Goal: Information Seeking & Learning: Learn about a topic

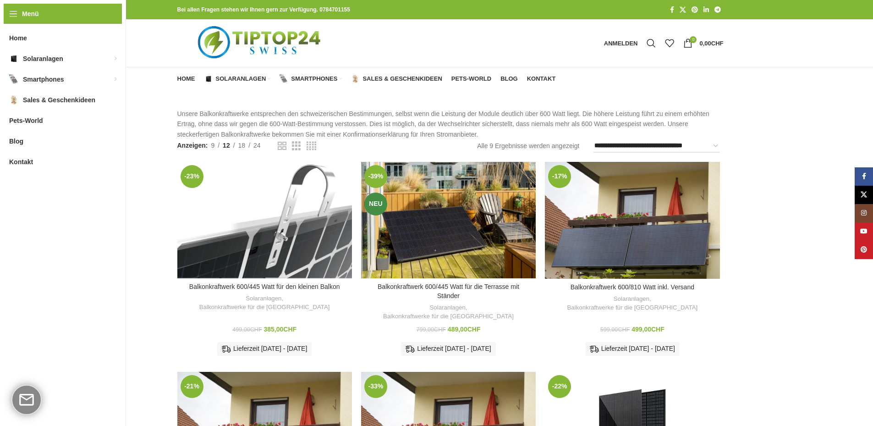
click at [281, 207] on div "Balkonkraftwerk 600/445 Watt für den kleinen Balkon" at bounding box center [275, 220] width 22 height 116
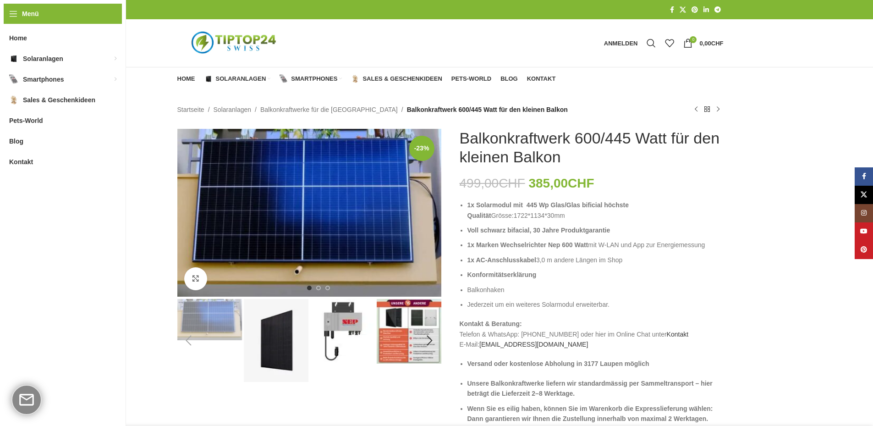
click at [336, 313] on img "3 / 8" at bounding box center [342, 331] width 65 height 65
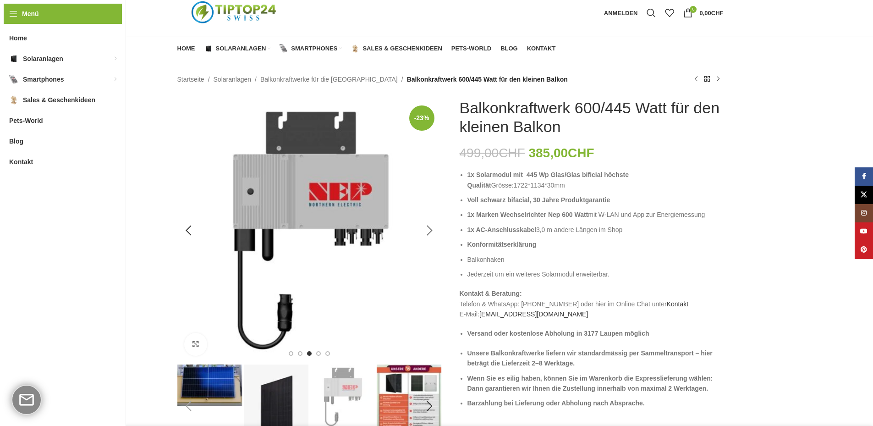
scroll to position [46, 0]
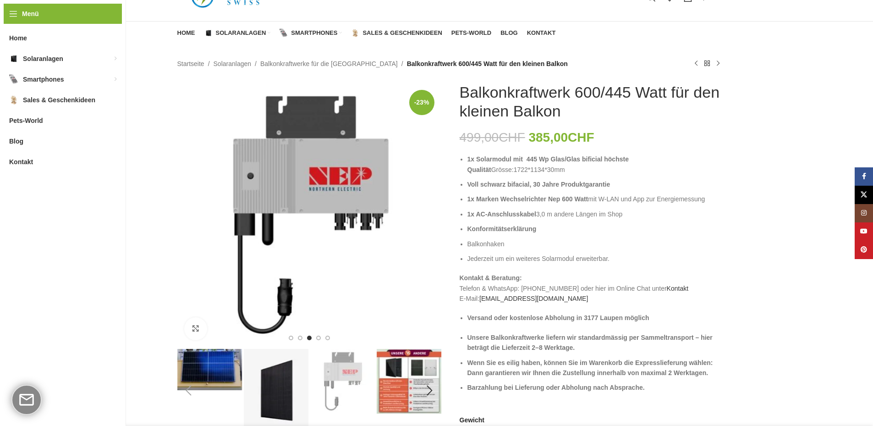
click at [274, 397] on img "2 / 8" at bounding box center [276, 390] width 65 height 83
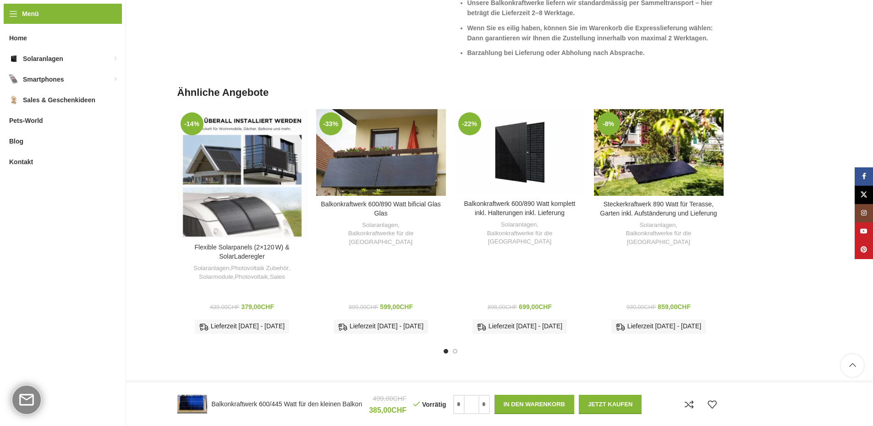
scroll to position [1192, 0]
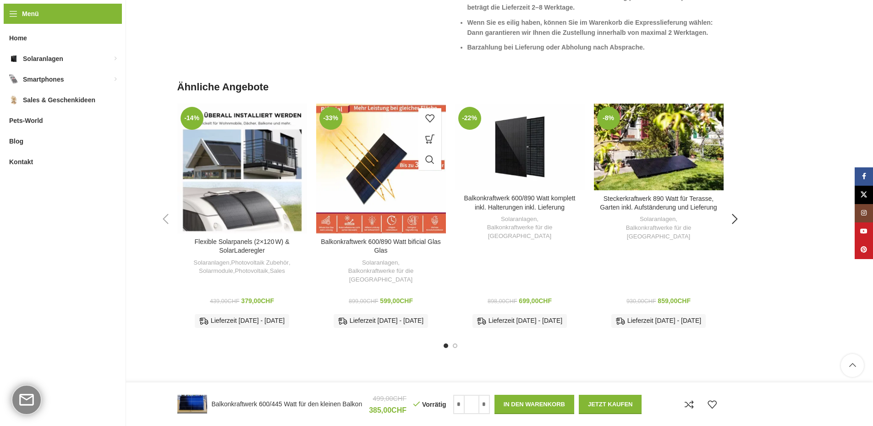
click at [391, 137] on div "Balkonkraftwerk 600/890 Watt bificial Glas Glas" at bounding box center [392, 169] width 22 height 130
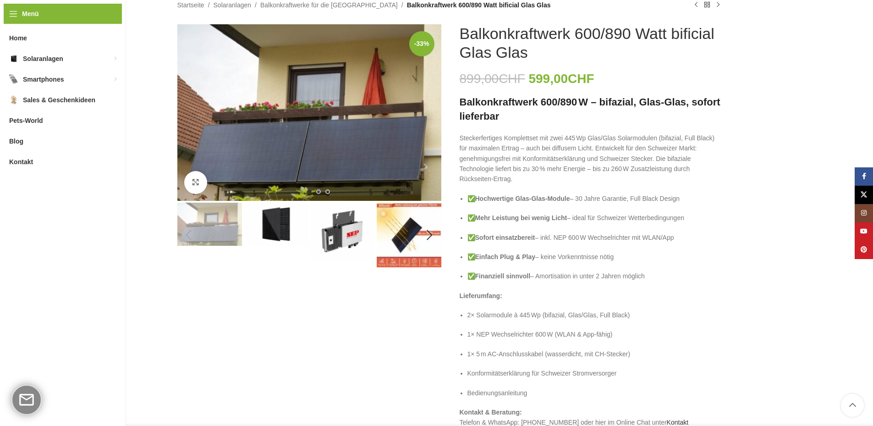
scroll to position [92, 0]
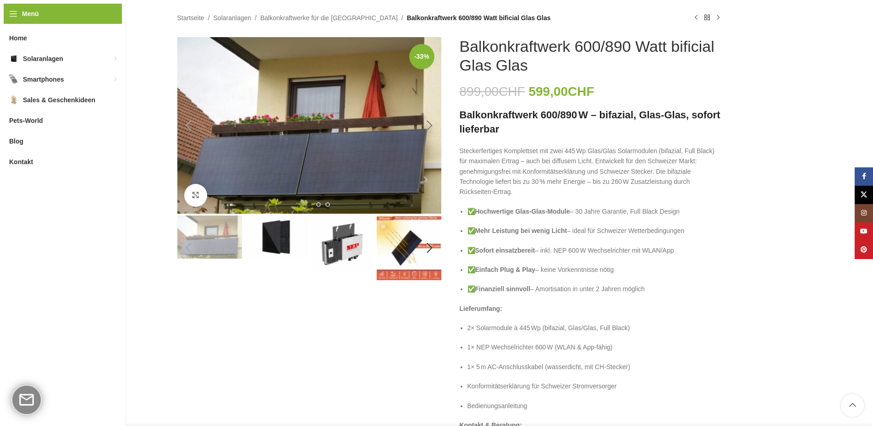
click at [432, 122] on div "Next slide" at bounding box center [429, 125] width 23 height 23
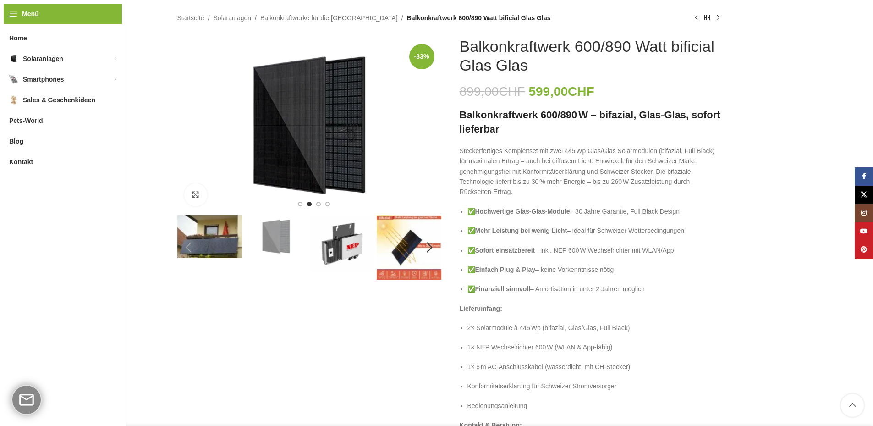
click at [206, 227] on img "1 / 6" at bounding box center [209, 236] width 65 height 43
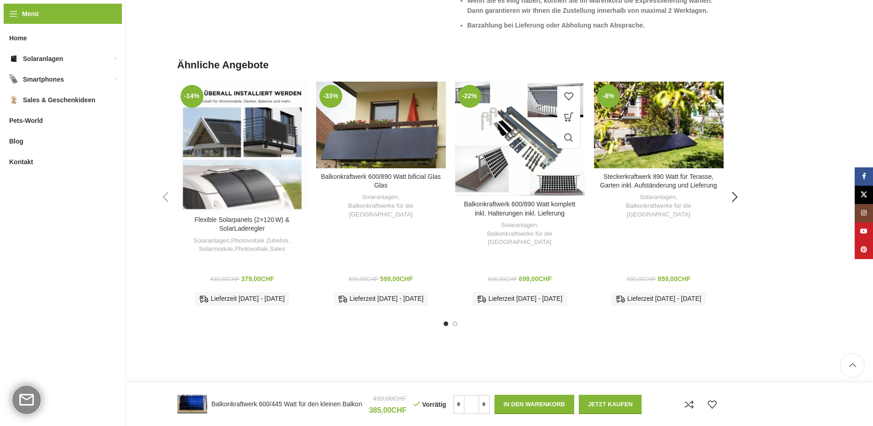
click at [521, 122] on div "Balkonkraftwerk 600/890 Watt komplett inkl. Halterungen inkl. Lieferung" at bounding box center [531, 139] width 22 height 114
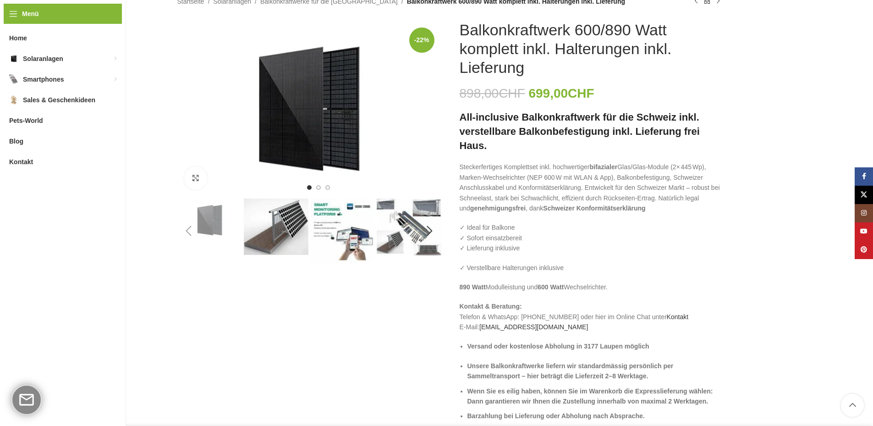
scroll to position [92, 0]
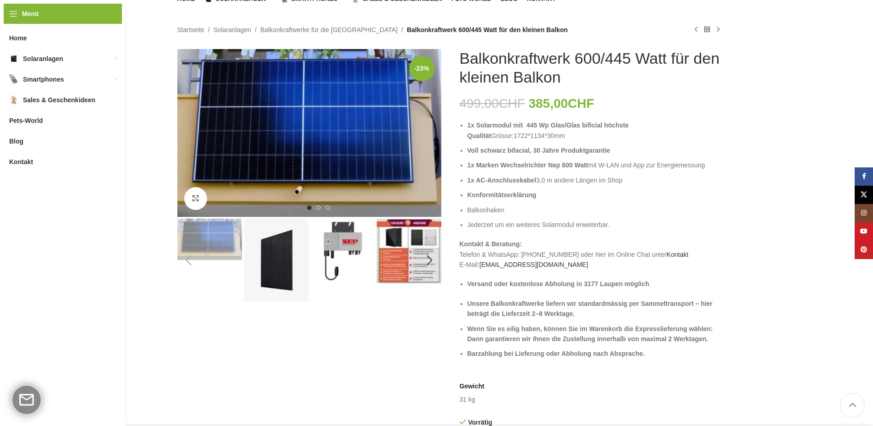
scroll to position [58, 0]
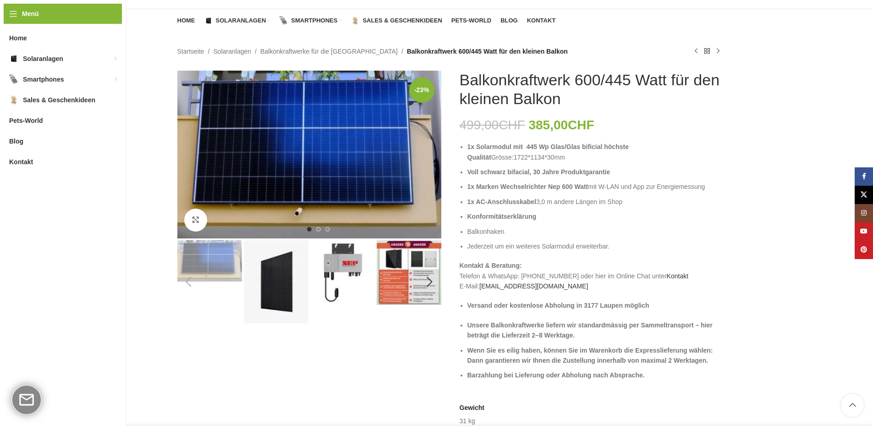
click at [394, 288] on img "4 / 8" at bounding box center [409, 272] width 65 height 65
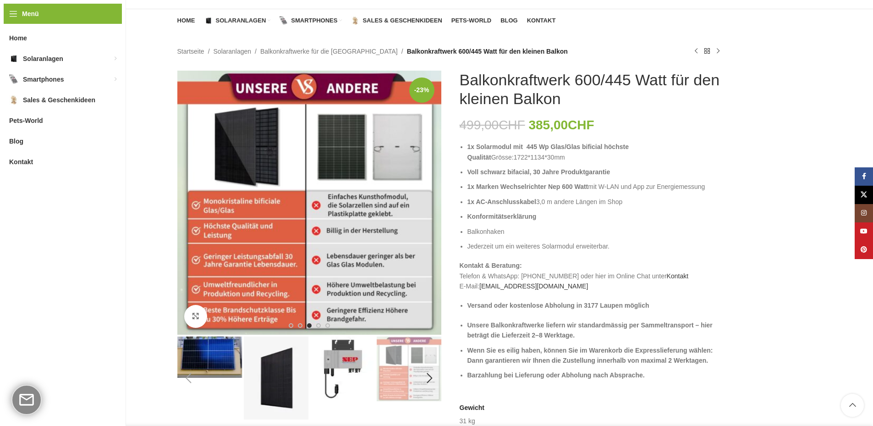
click at [206, 352] on img "1 / 8" at bounding box center [209, 356] width 65 height 41
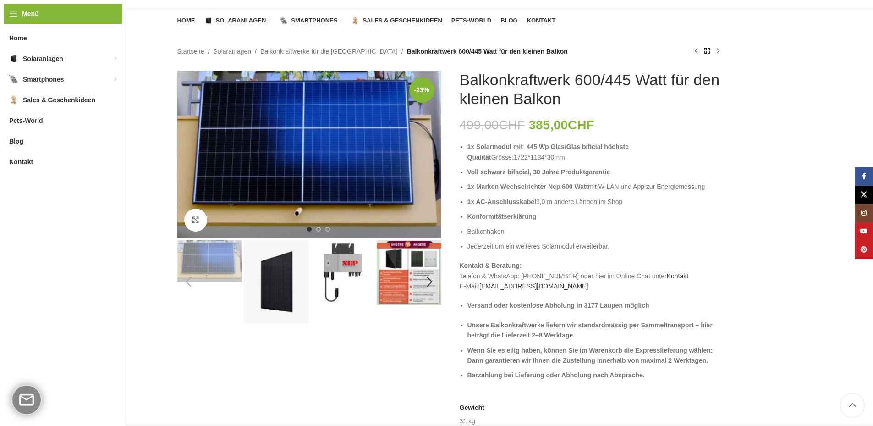
click at [263, 293] on img "2 / 8" at bounding box center [276, 281] width 65 height 83
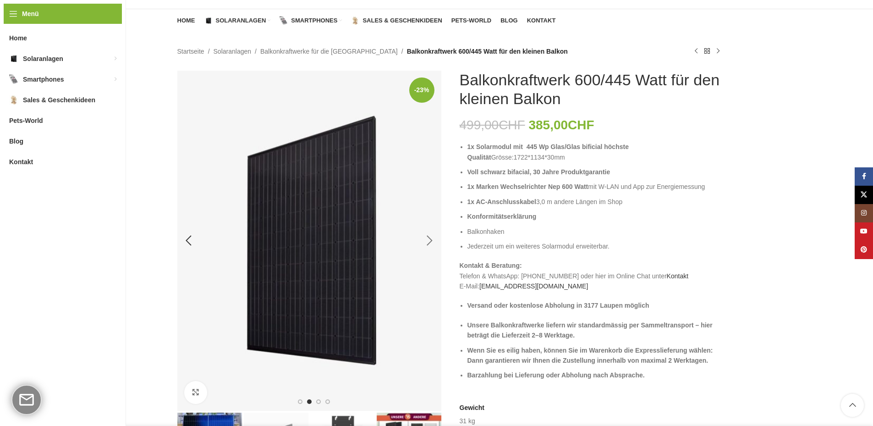
click at [427, 240] on div "Next slide" at bounding box center [429, 240] width 23 height 23
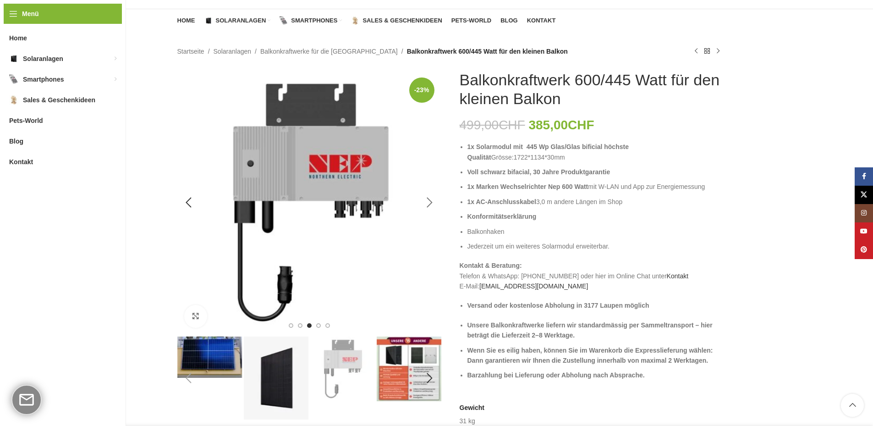
click at [429, 199] on div "Next slide" at bounding box center [429, 202] width 23 height 23
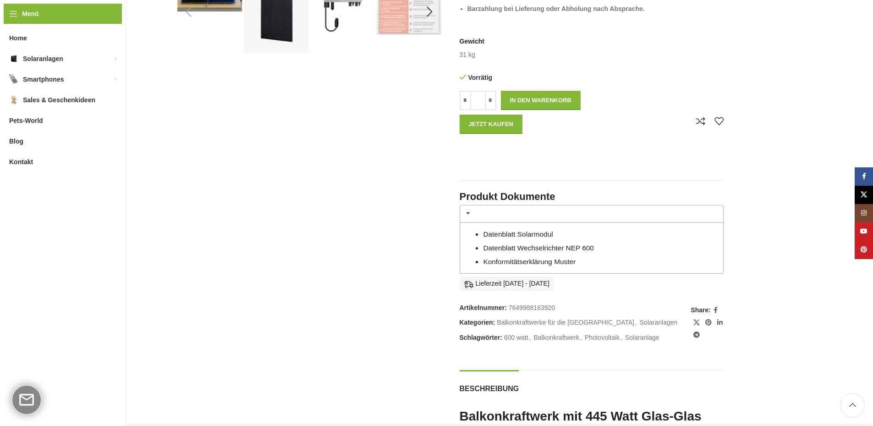
scroll to position [425, 0]
click at [541, 236] on link "Datenblatt Solarmodul" at bounding box center [518, 234] width 70 height 8
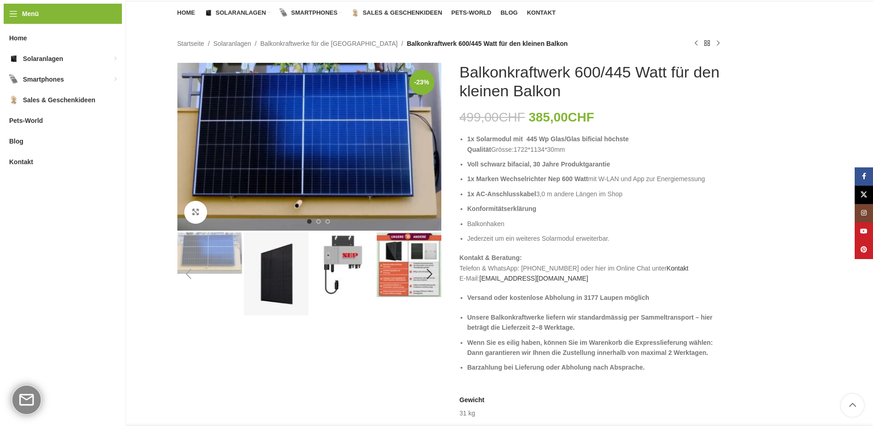
scroll to position [58, 0]
